Goal: Understand process/instructions: Learn how to perform a task or action

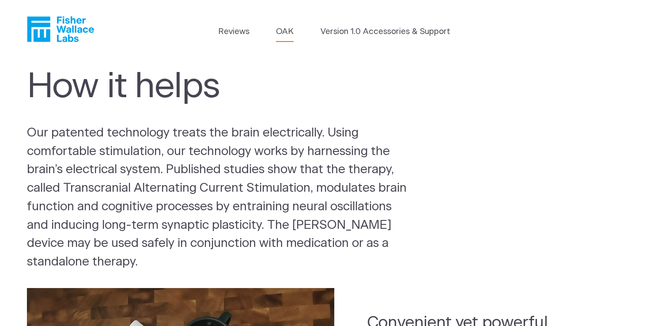
click at [282, 34] on link "OAK" at bounding box center [285, 32] width 18 height 12
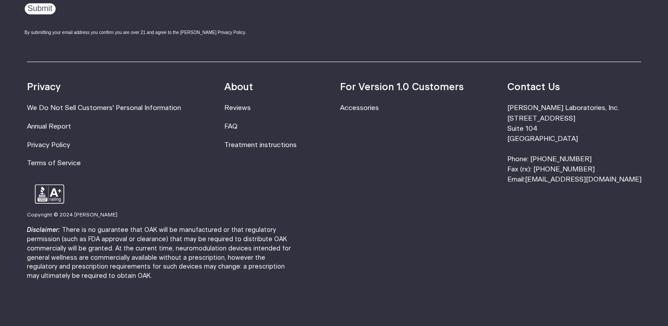
scroll to position [1607, 0]
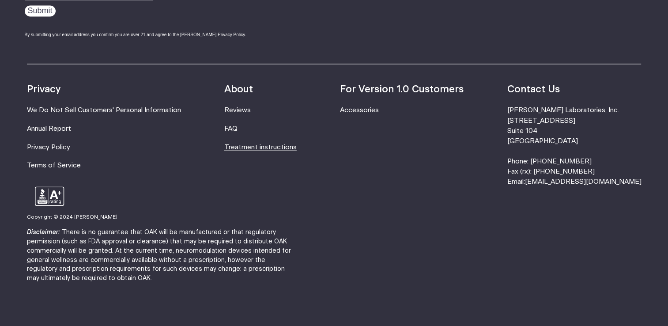
click at [252, 147] on link "Treatment instructions" at bounding box center [260, 146] width 72 height 7
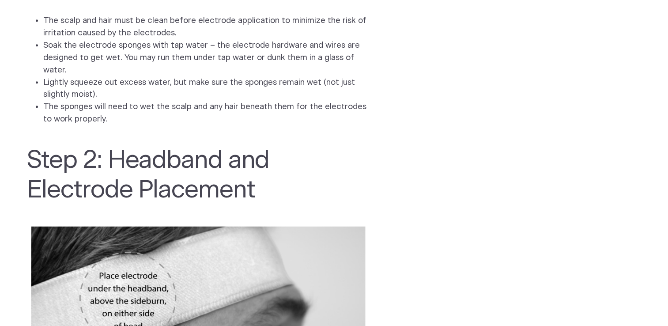
scroll to position [918, 0]
